Goal: Transaction & Acquisition: Purchase product/service

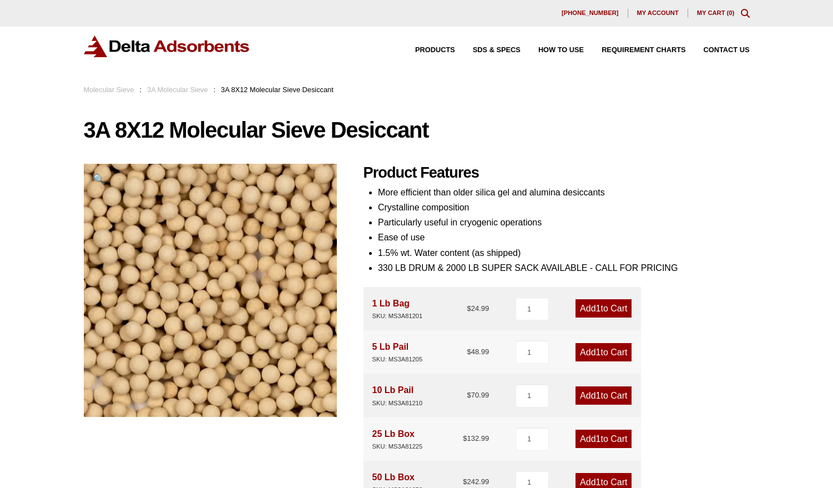
click at [608, 354] on link "Add 1 to Cart" at bounding box center [603, 352] width 56 height 18
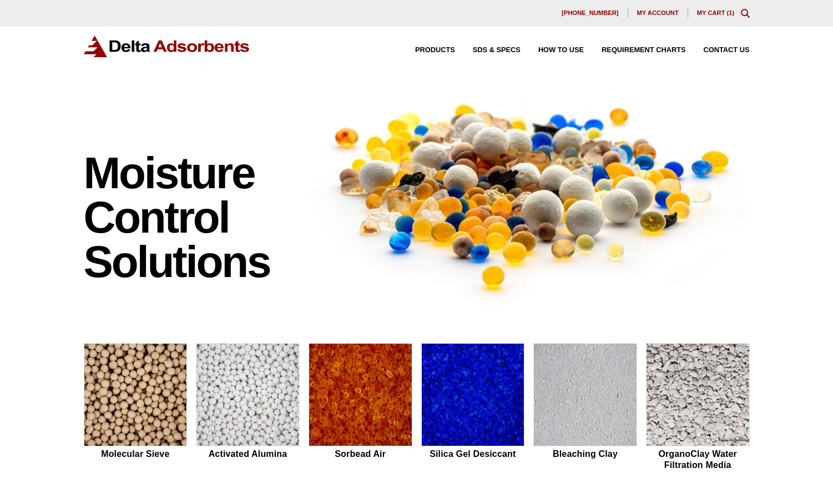
click at [722, 16] on link "My Cart ( 1 )" at bounding box center [716, 12] width 38 height 7
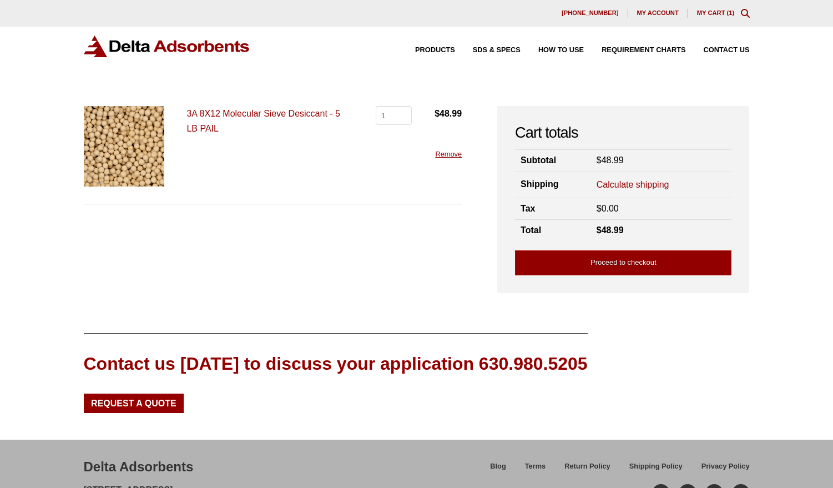
click at [654, 182] on link "Calculate shipping" at bounding box center [633, 185] width 73 height 12
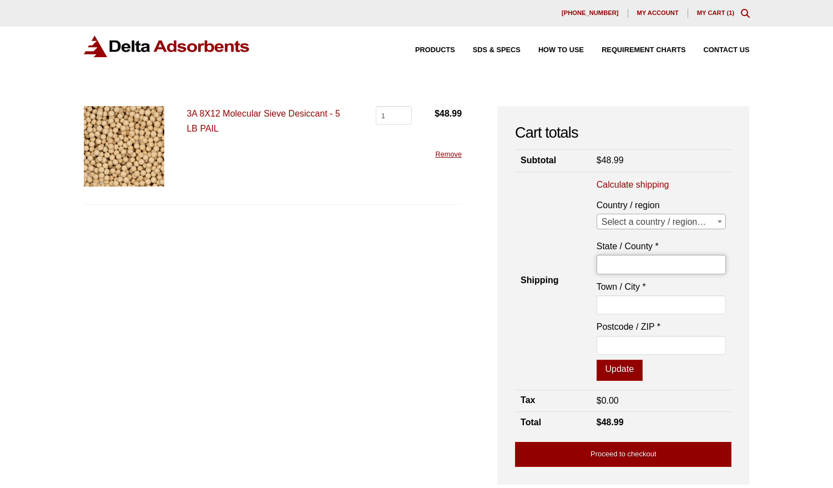
click at [634, 262] on input "State / County *" at bounding box center [662, 264] width 130 height 19
type input "KS"
type input "Wichita"
type input "67260"
click at [608, 372] on button "Update" at bounding box center [620, 370] width 46 height 21
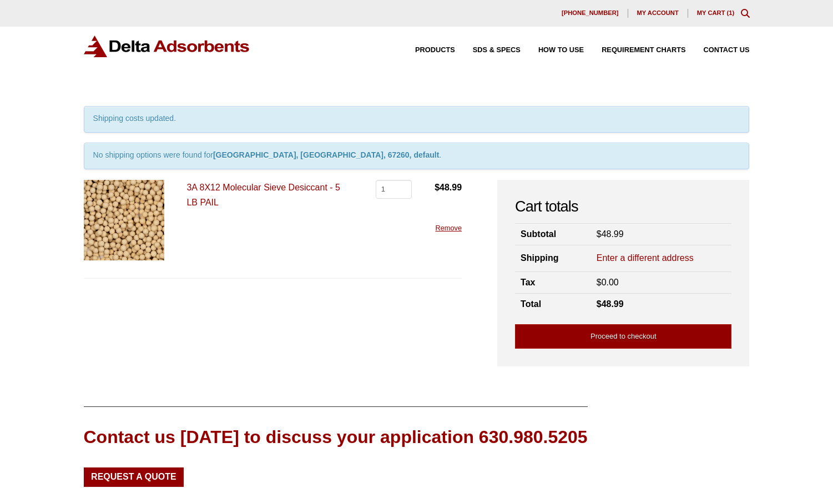
click at [611, 259] on link "Enter a different address" at bounding box center [645, 258] width 97 height 12
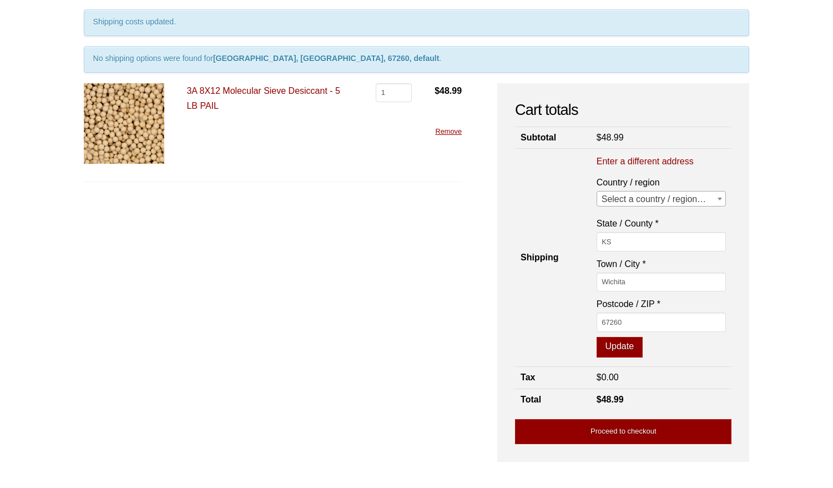
scroll to position [97, 0]
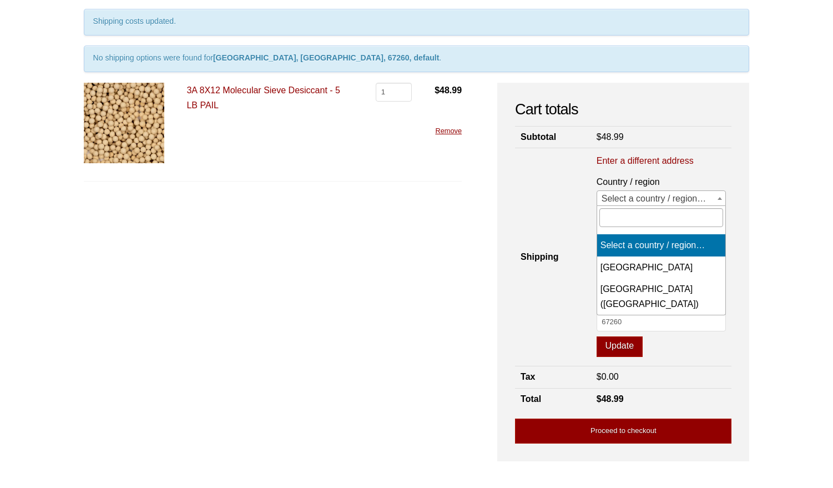
click at [700, 199] on span "Select a country / region…" at bounding box center [661, 199] width 129 height 16
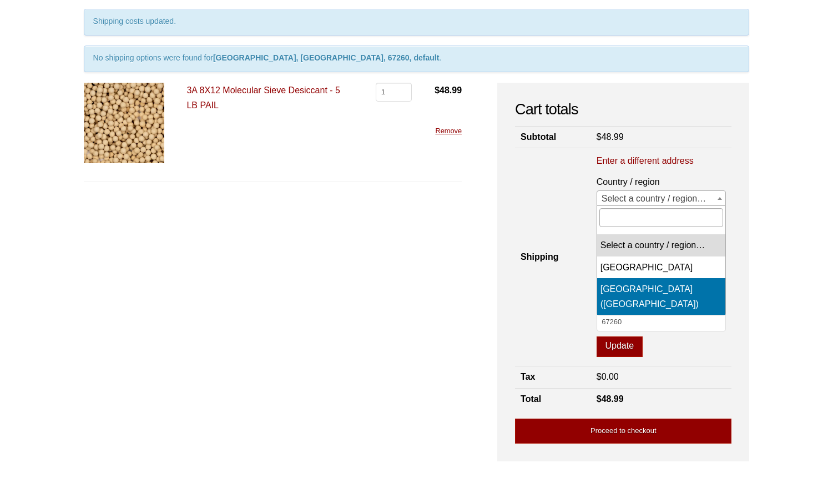
select select "US"
select select "KS"
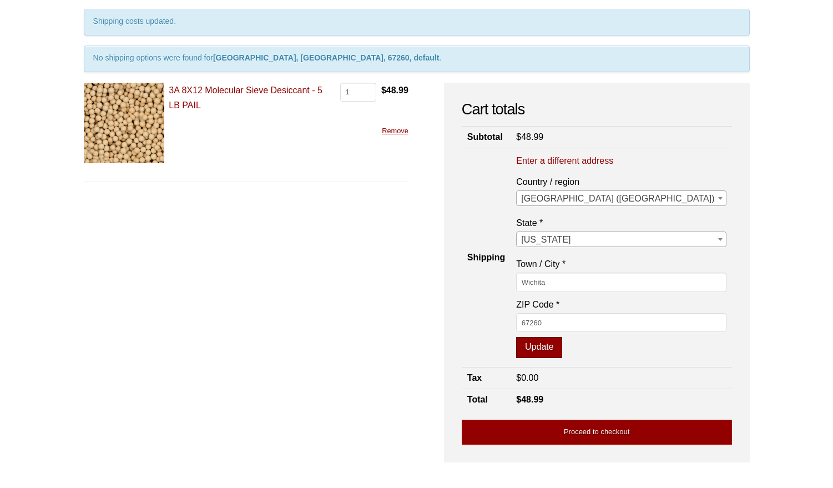
click at [562, 348] on button "Update" at bounding box center [539, 347] width 46 height 21
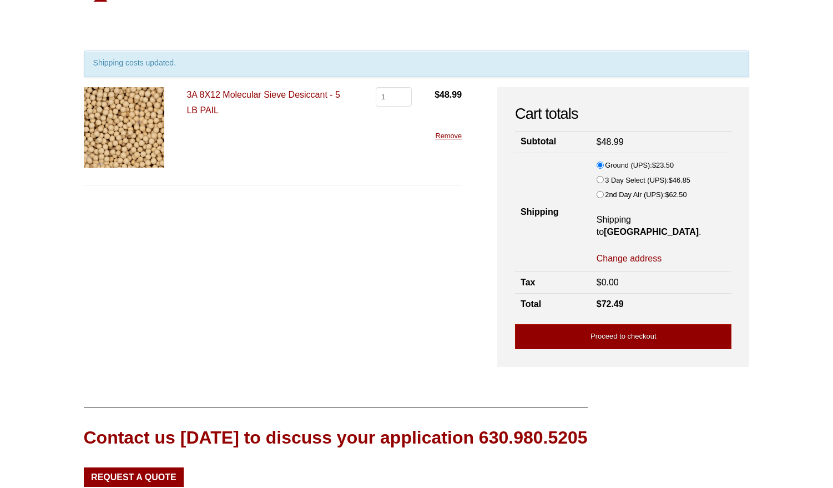
scroll to position [0, 0]
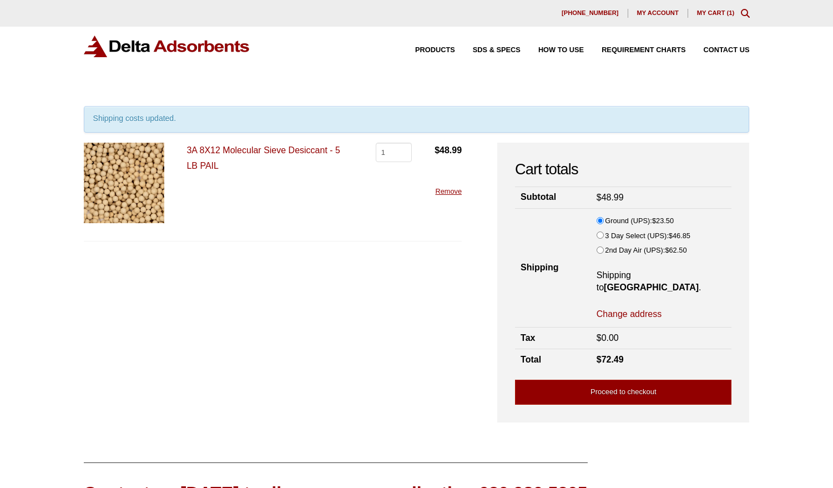
click at [440, 187] on span "Remove" at bounding box center [447, 191] width 27 height 12
click at [441, 190] on link "Remove" at bounding box center [448, 191] width 27 height 8
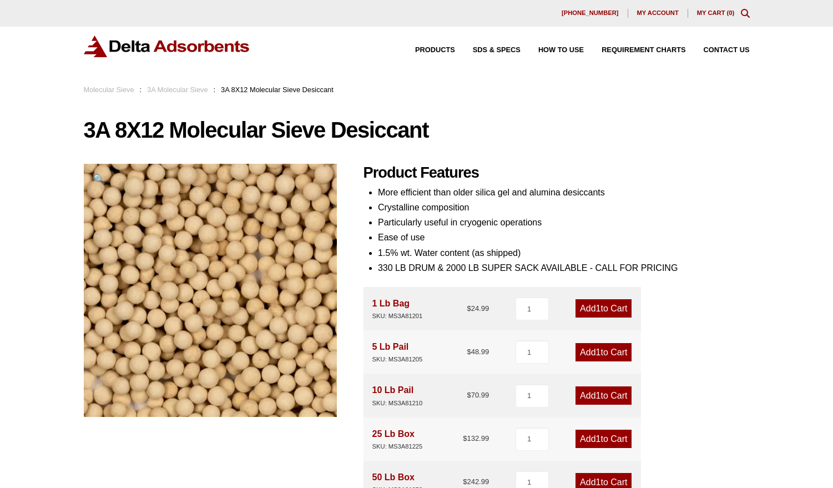
click at [585, 310] on link "Add 1 to Cart" at bounding box center [603, 308] width 56 height 18
click at [599, 356] on link "Add 1 to Cart" at bounding box center [603, 352] width 56 height 18
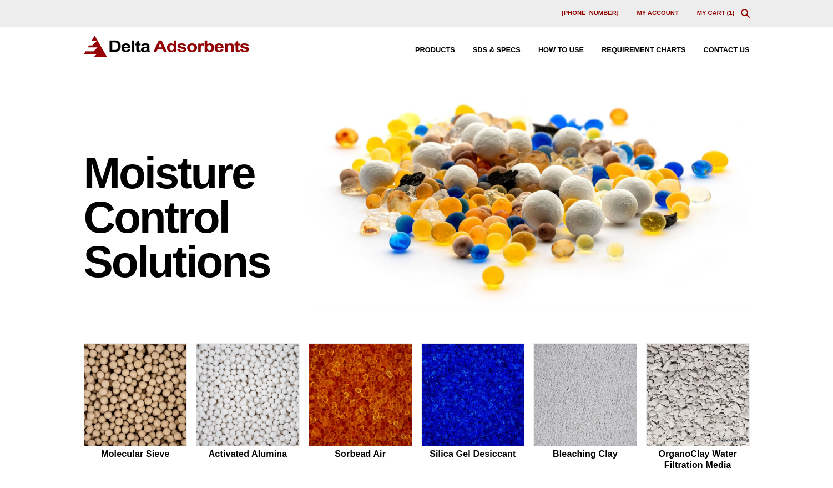
click at [704, 13] on link "My Cart ( 1 )" at bounding box center [716, 12] width 38 height 7
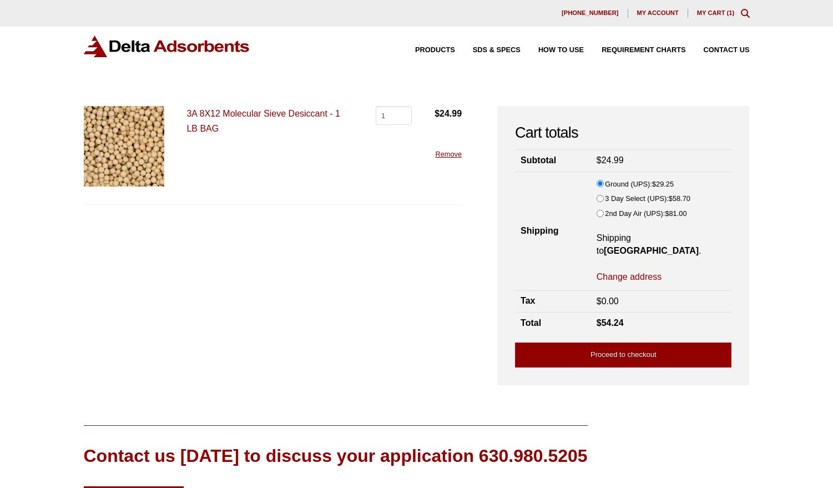
click at [610, 271] on link "Change address" at bounding box center [629, 277] width 65 height 12
select select "KS"
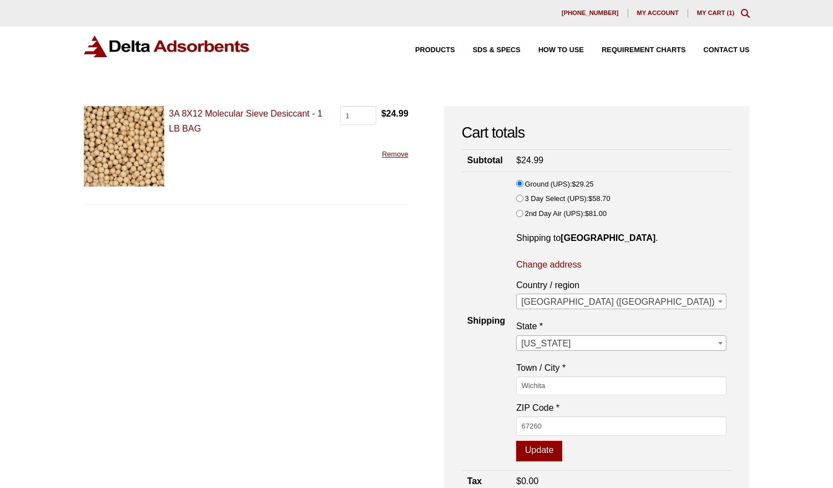
scroll to position [74, 0]
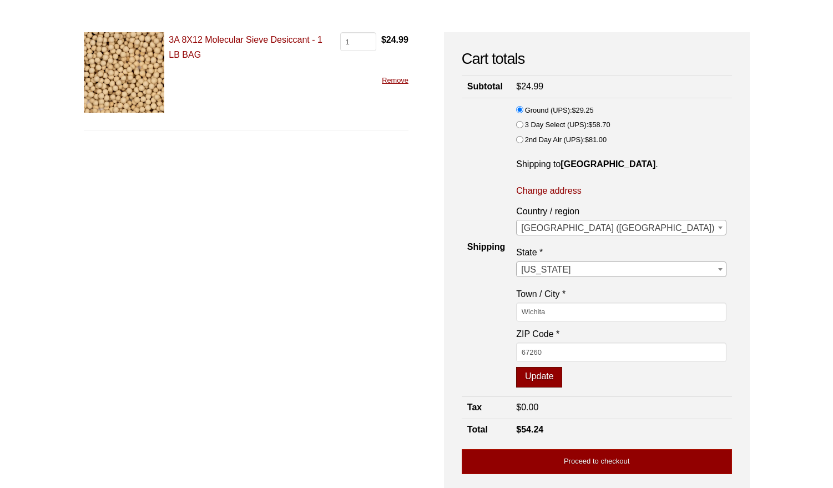
click at [562, 378] on button "Update" at bounding box center [539, 377] width 46 height 21
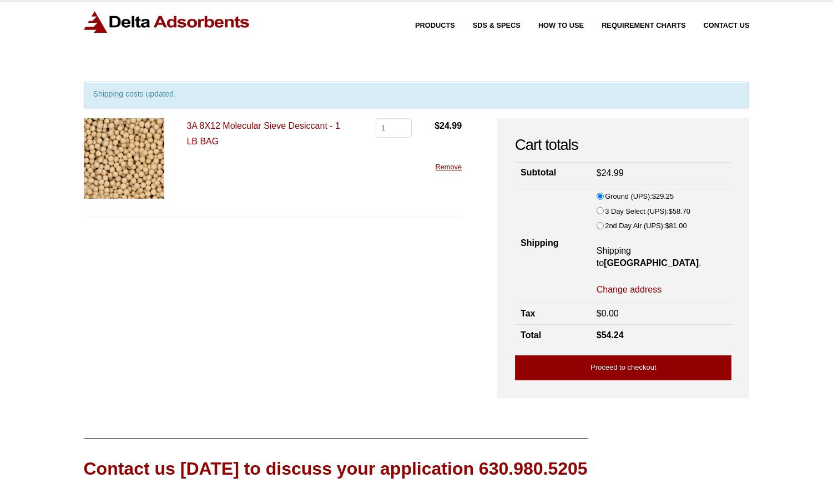
scroll to position [0, 0]
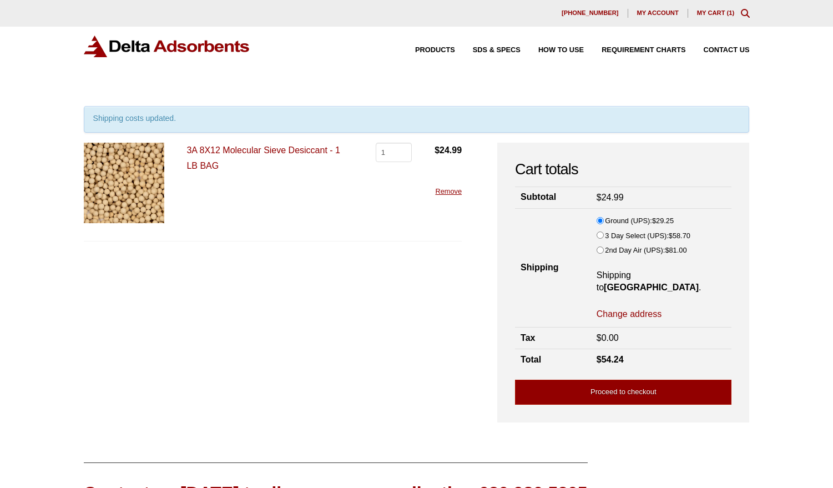
click at [451, 190] on link "Remove" at bounding box center [448, 191] width 27 height 8
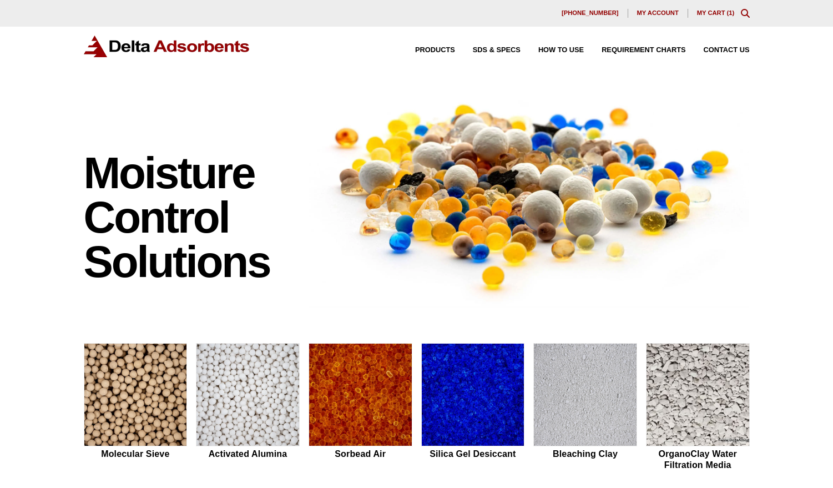
click at [723, 12] on link "My Cart ( 1 )" at bounding box center [716, 12] width 38 height 7
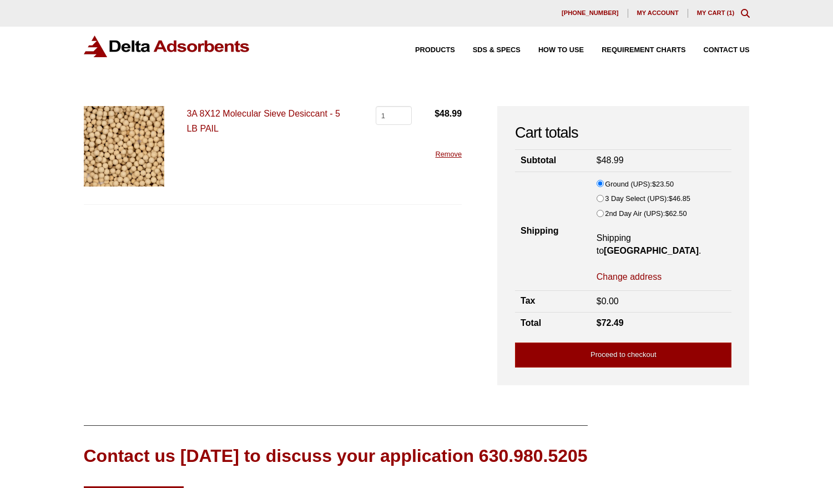
click at [462, 234] on form "3A 8X12 Molecular Sieve Desiccant - 5 LB PAIL 3A 8X12 Molecular Sieve Desiccant…" at bounding box center [273, 239] width 378 height 267
click at [618, 345] on link "Proceed to checkout" at bounding box center [623, 354] width 216 height 25
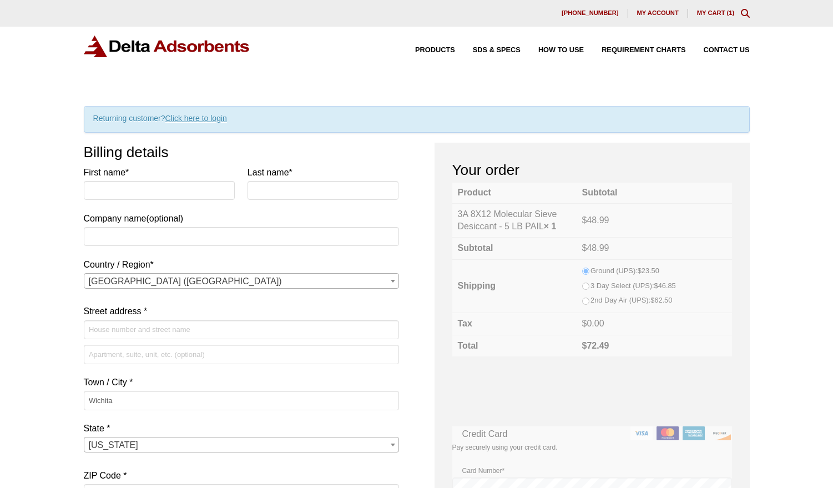
select select "KS"
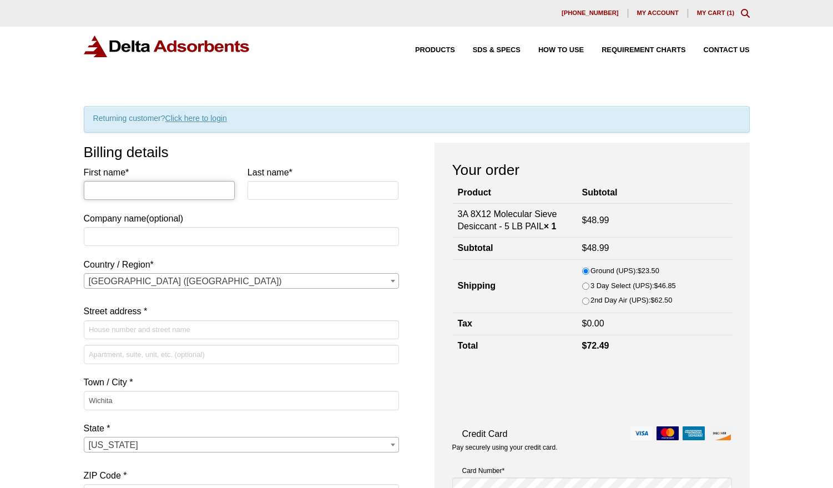
click at [161, 189] on input "First name *" at bounding box center [159, 190] width 151 height 19
click at [122, 195] on input "Mark" at bounding box center [159, 190] width 151 height 19
type input "Mark"
type input "Schneegurt"
type input "1845 [GEOGRAPHIC_DATA], 26"
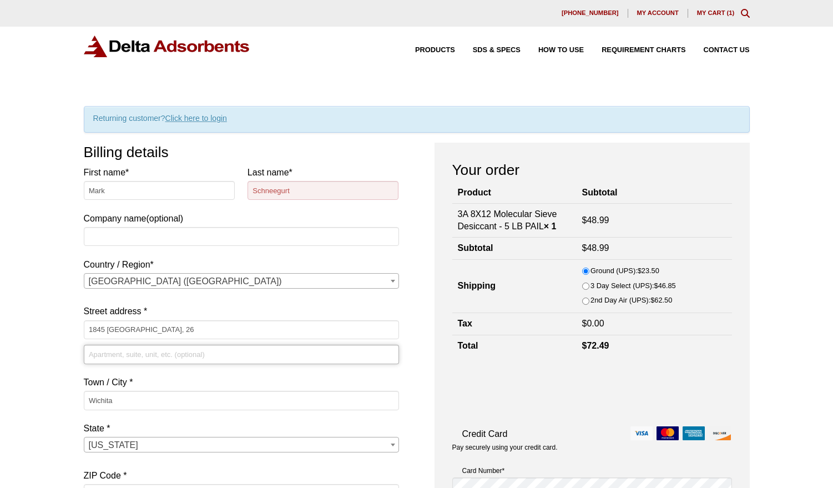
type input "[GEOGRAPHIC_DATA]"
type input "[PHONE_NUMBER]"
type input "[EMAIL_ADDRESS][DOMAIN_NAME]"
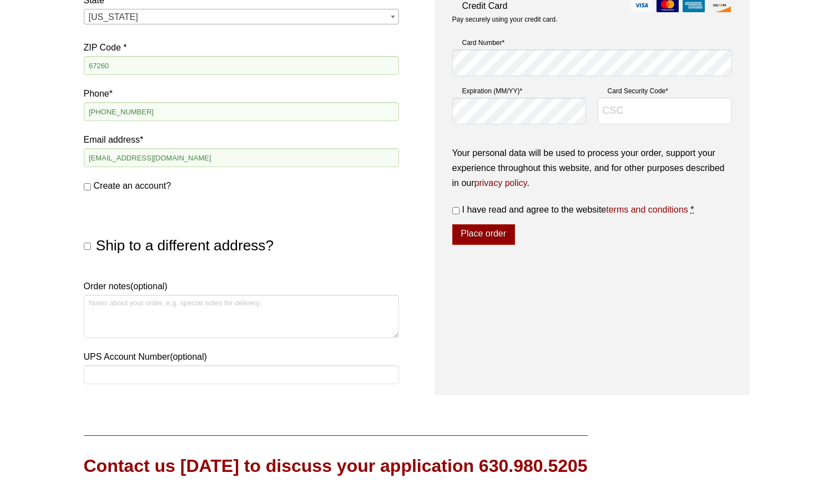
scroll to position [428, 0]
click at [99, 298] on textarea "Order notes (optional)" at bounding box center [241, 315] width 315 height 43
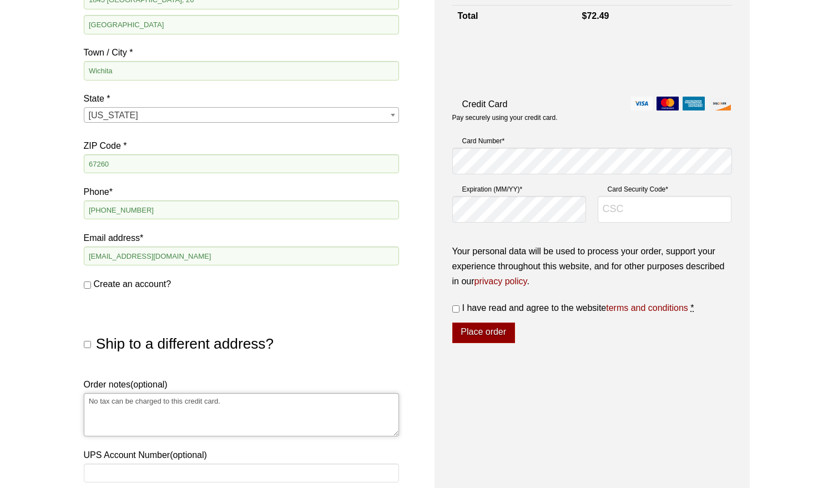
scroll to position [330, 0]
type textarea "No tax can be charged to this credit card."
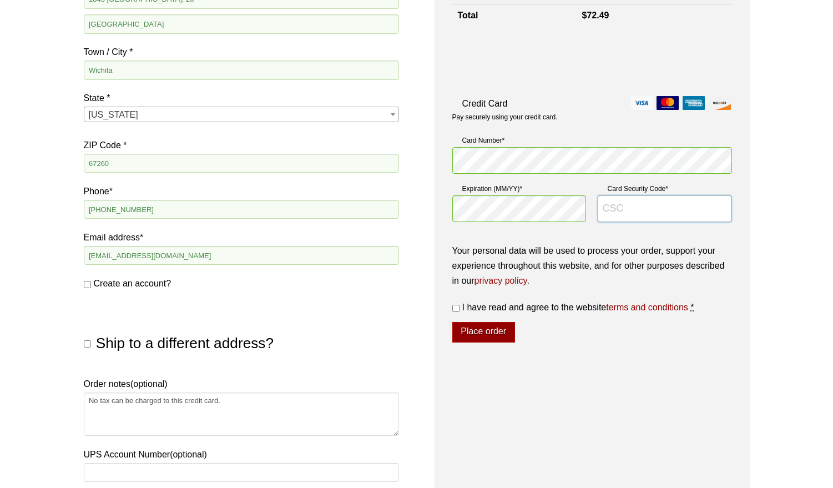
click at [621, 207] on input "Card Security Code *" at bounding box center [665, 208] width 134 height 27
type input "889"
click at [457, 310] on input "I have read and agree to the website terms and conditions *" at bounding box center [455, 308] width 7 height 7
checkbox input "true"
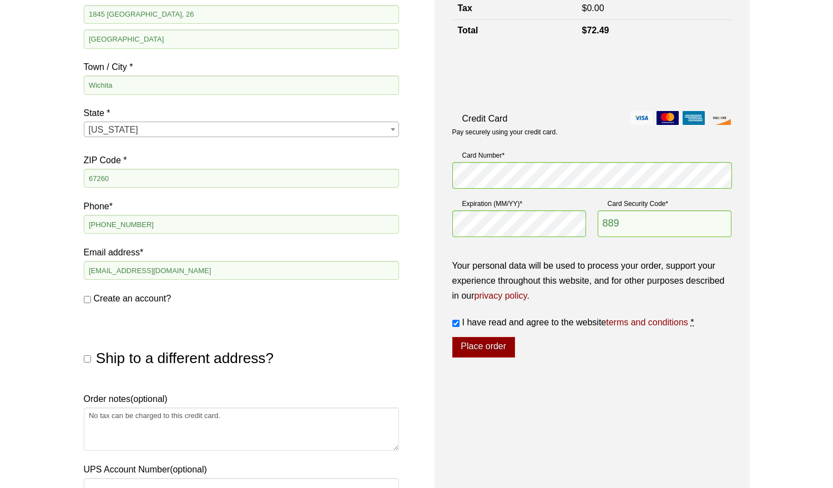
scroll to position [265, 0]
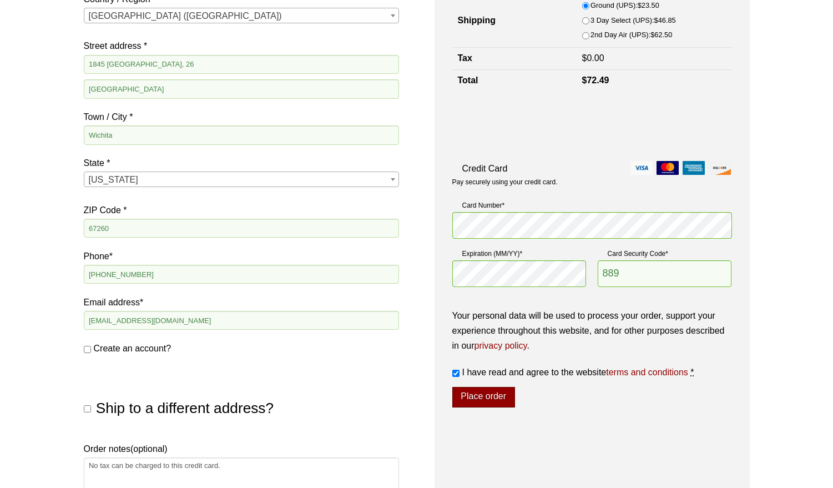
click at [497, 402] on button "Place order" at bounding box center [483, 397] width 63 height 21
